Goal: Complete application form

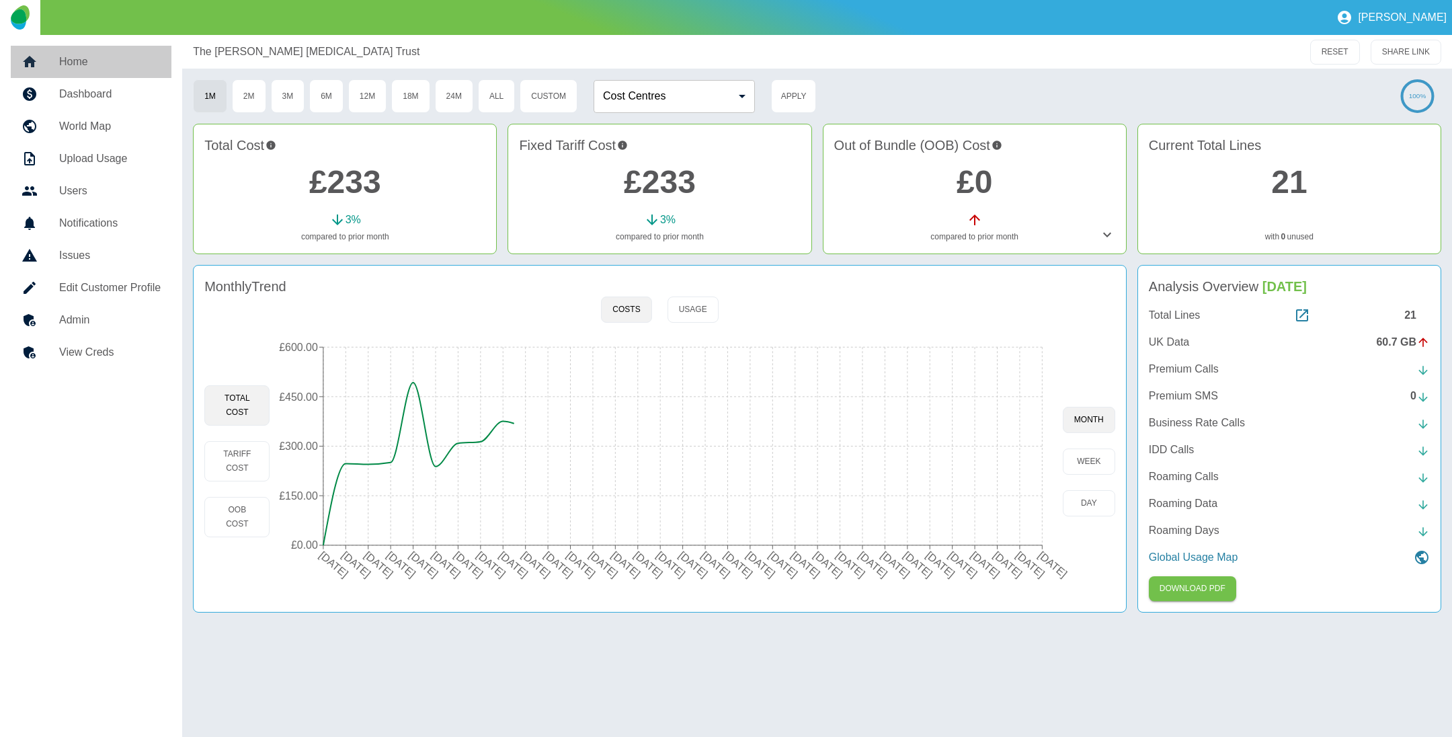
click at [75, 59] on h5 "Home" at bounding box center [110, 62] width 102 height 16
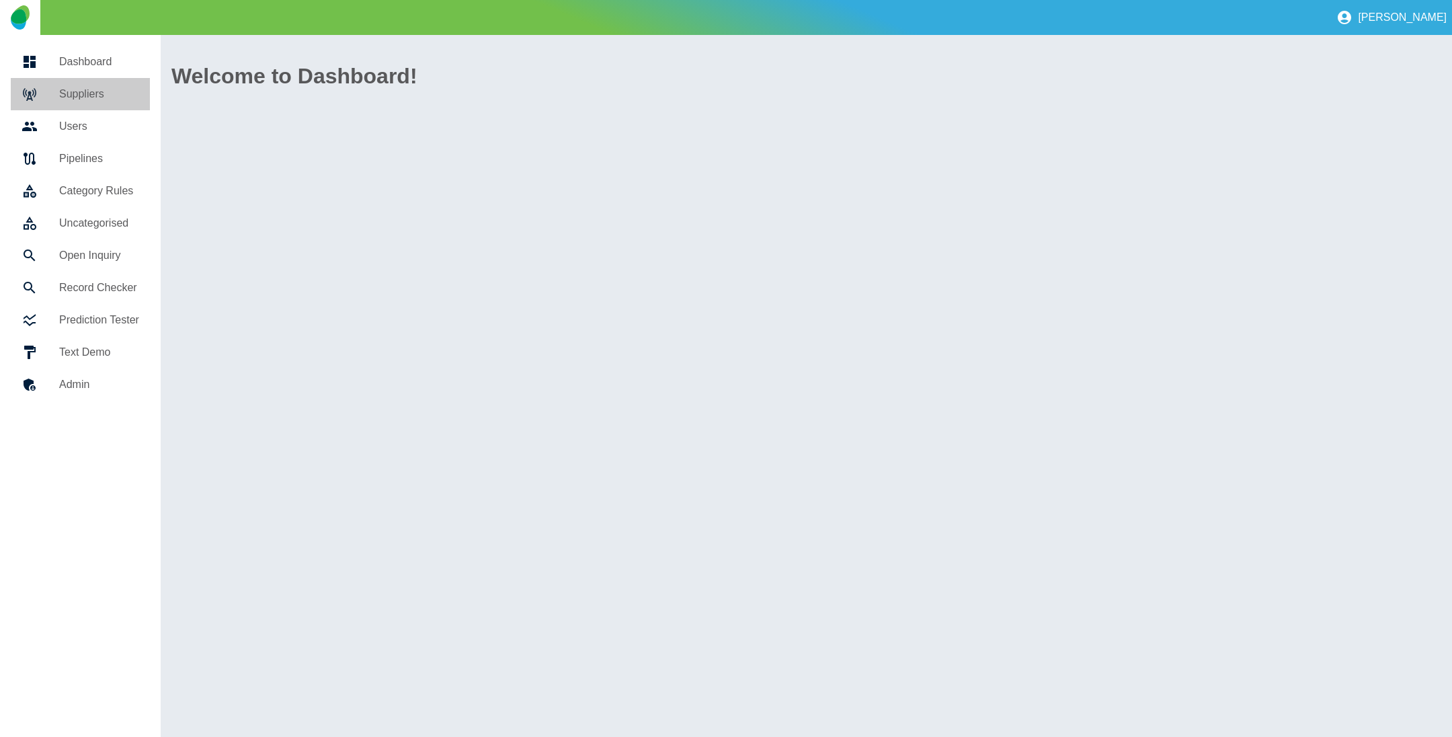
click at [90, 86] on h5 "Suppliers" at bounding box center [99, 94] width 80 height 16
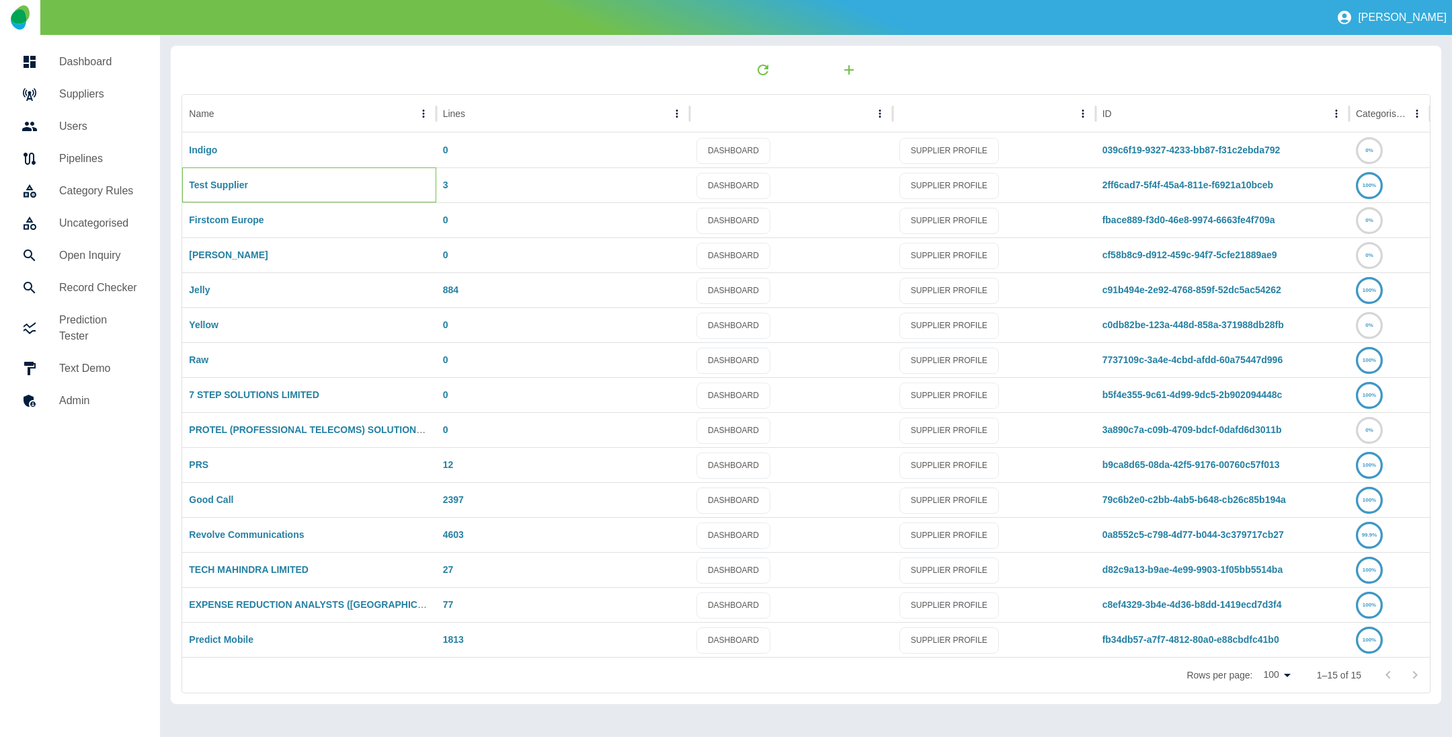
click at [200, 178] on div "Test Supplier" at bounding box center [308, 184] width 253 height 35
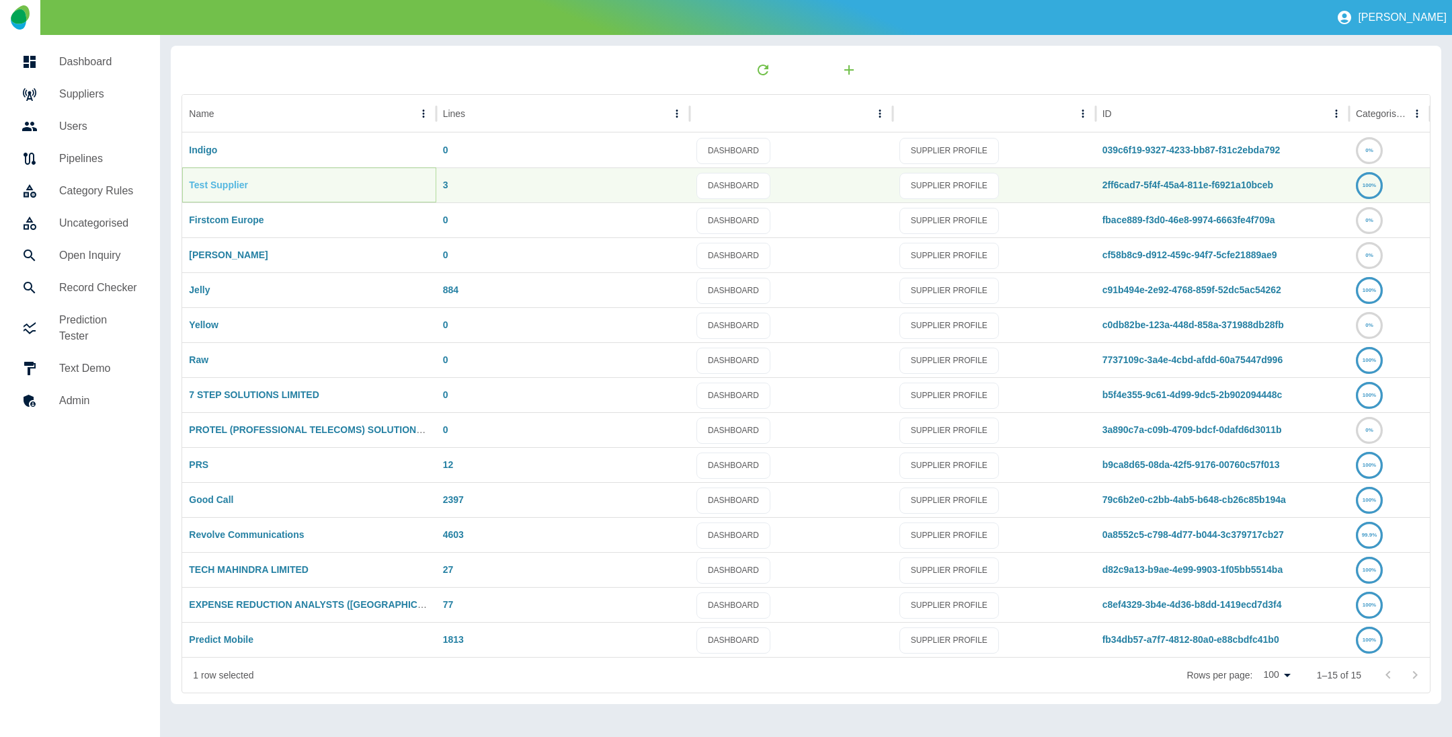
click at [204, 182] on link "Test Supplier" at bounding box center [218, 185] width 59 height 11
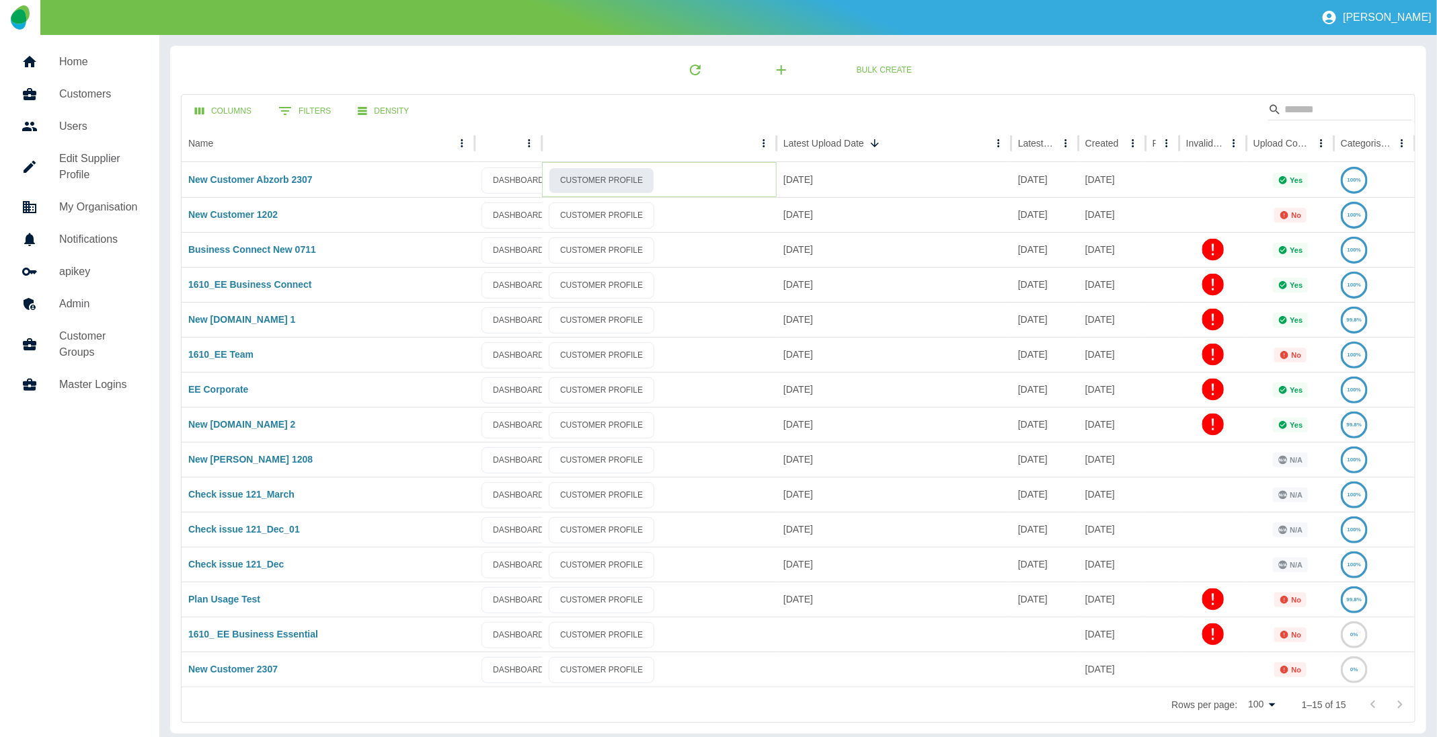
click at [600, 173] on link "CUSTOMER PROFILE" at bounding box center [602, 180] width 106 height 26
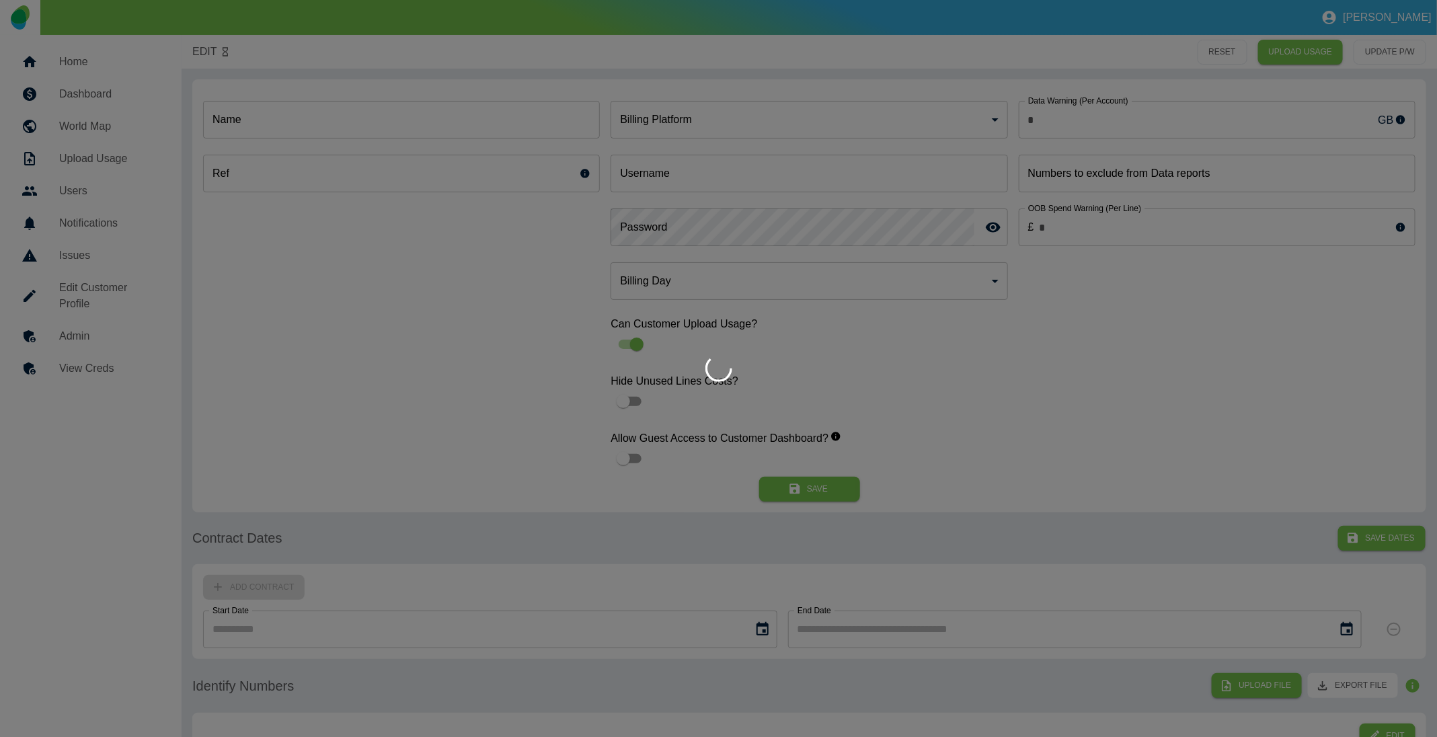
type input "*"
type input "**********"
type input "*"
type input "*********"
type input "*"
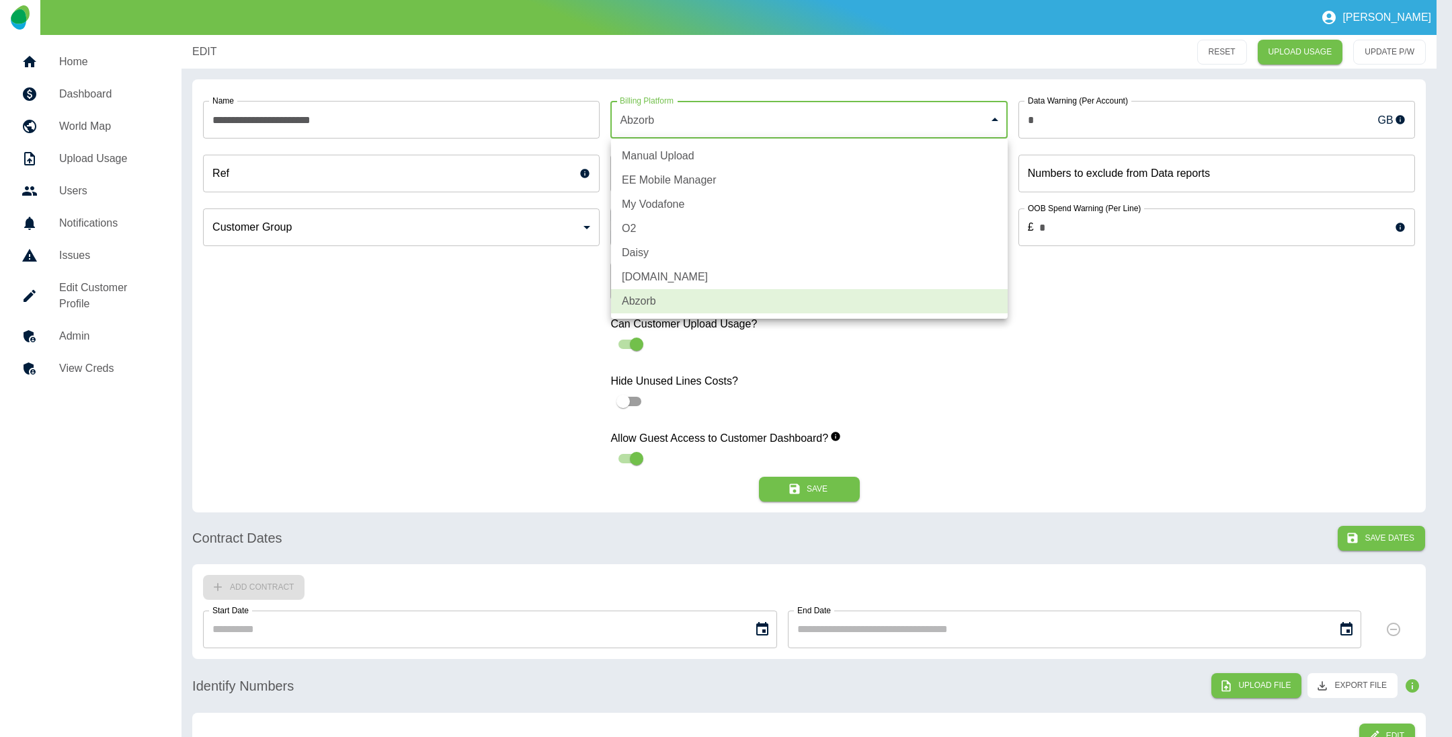
click at [831, 118] on body "**********" at bounding box center [726, 368] width 1452 height 737
click at [717, 178] on li "EE Mobile Manager" at bounding box center [809, 180] width 397 height 24
type input "*"
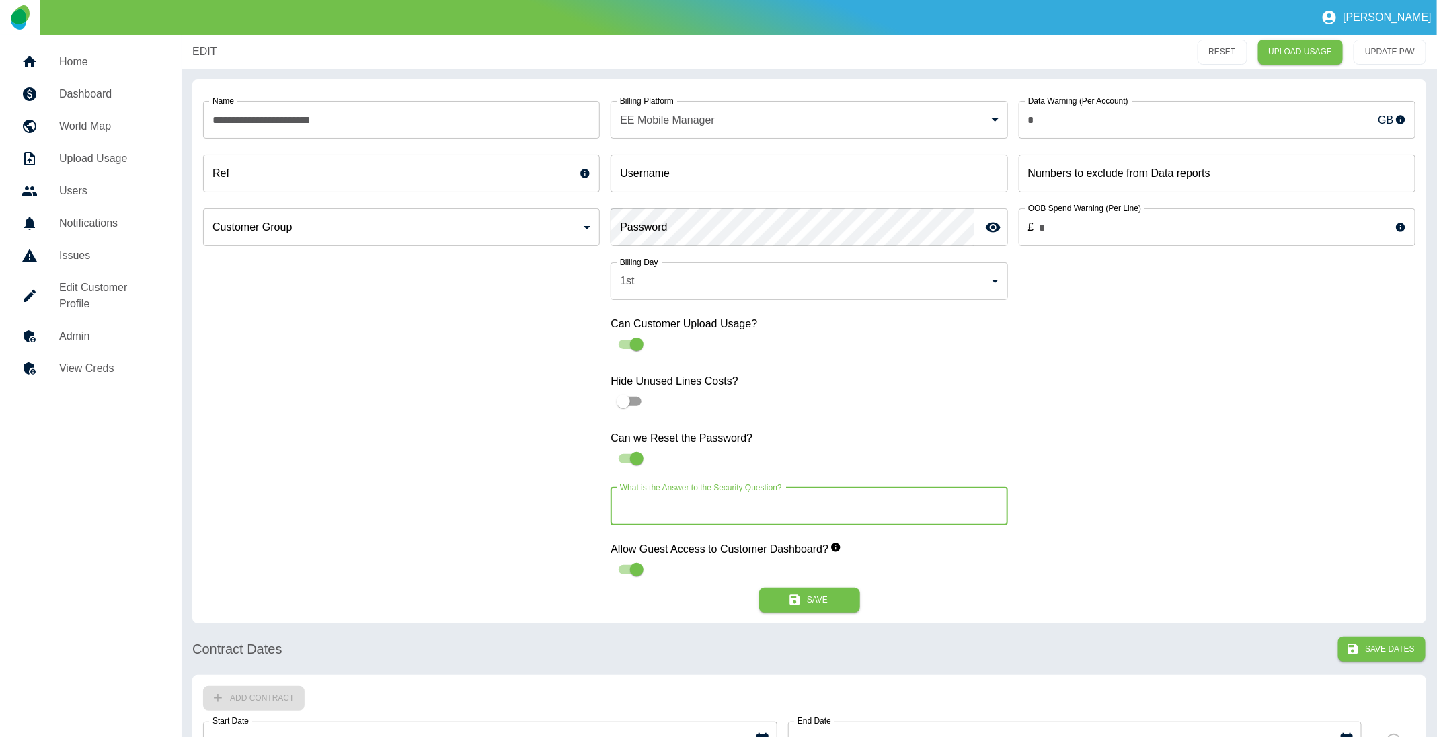
drag, startPoint x: 619, startPoint y: 509, endPoint x: 827, endPoint y: 504, distance: 207.8
click at [827, 504] on input "What is the Answer to the Security Question?" at bounding box center [809, 506] width 397 height 38
click at [1177, 474] on div "Data Warning (Per Account) * GB Data Warning (Per Account) Numbers to exclude f…" at bounding box center [1217, 339] width 397 height 498
